Goal: Task Accomplishment & Management: Use online tool/utility

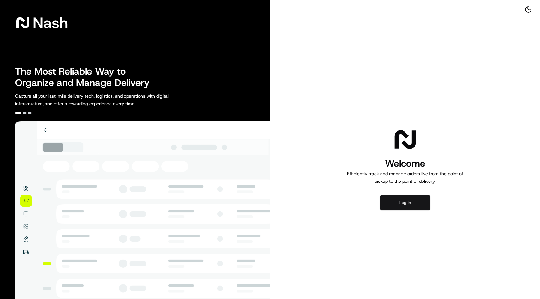
click at [400, 208] on button "Log in" at bounding box center [405, 202] width 51 height 15
